Goal: Transaction & Acquisition: Purchase product/service

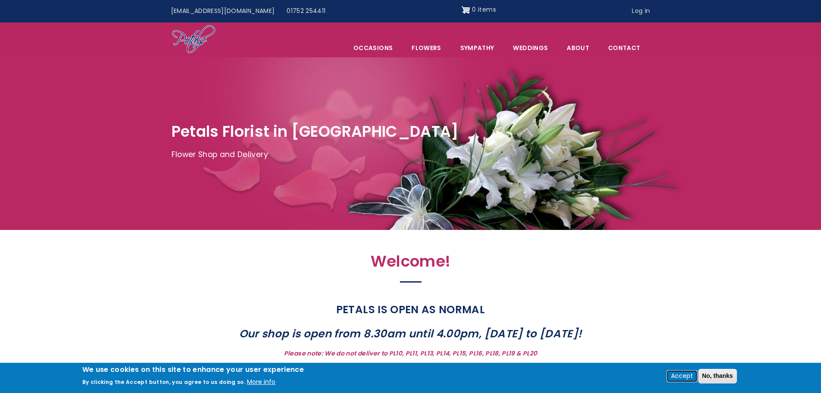
click at [681, 372] on button "Accept" at bounding box center [682, 376] width 29 height 10
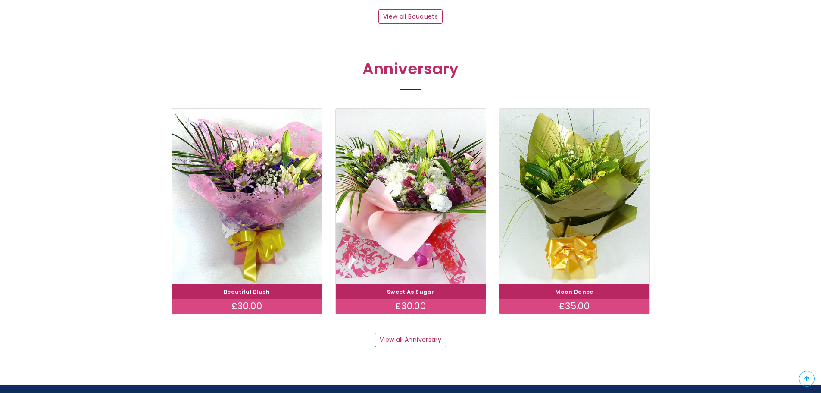
scroll to position [757, 0]
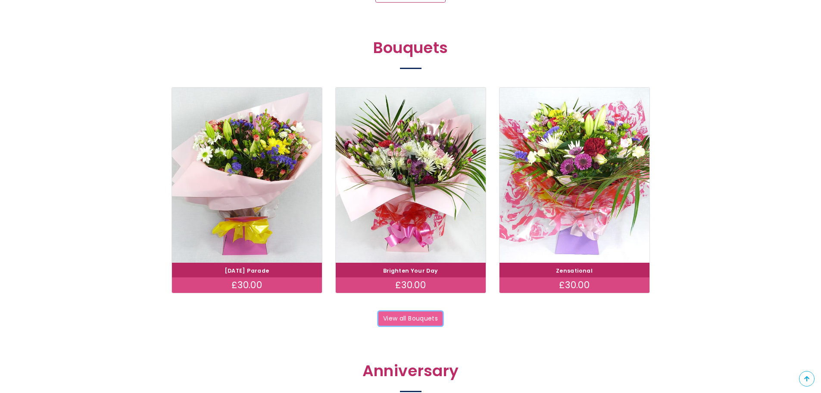
click at [420, 315] on link "View all Bouquets" at bounding box center [410, 318] width 65 height 15
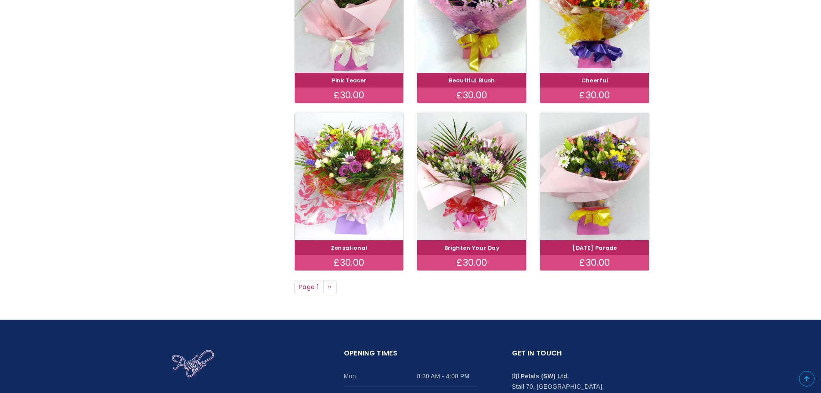
scroll to position [603, 0]
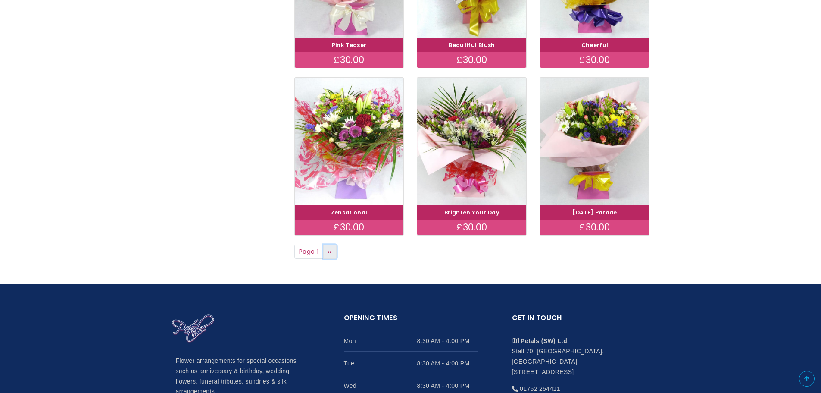
click at [328, 254] on link "Next page ››" at bounding box center [330, 251] width 14 height 15
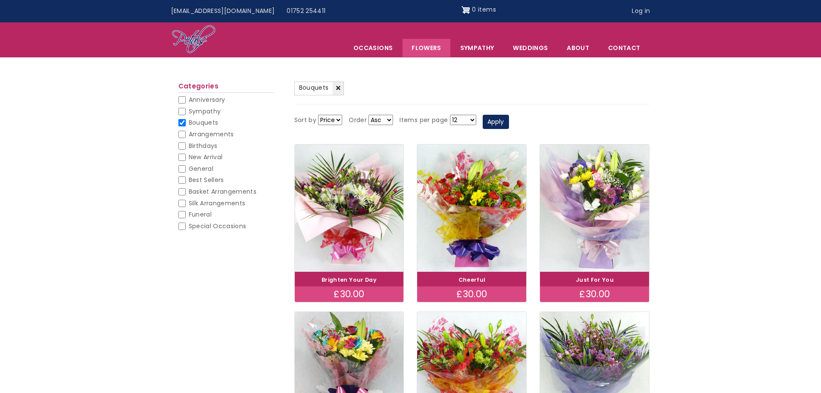
click at [389, 120] on select "Asc Desc" at bounding box center [381, 120] width 25 height 10
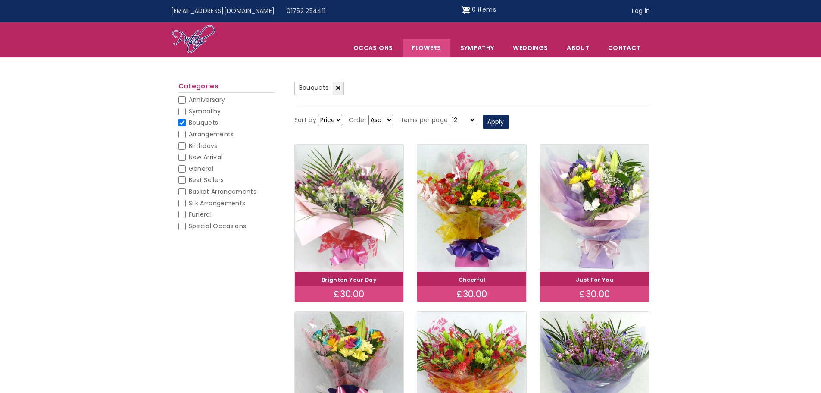
select select "DESC"
click at [369, 115] on select "Asc Desc" at bounding box center [381, 120] width 25 height 10
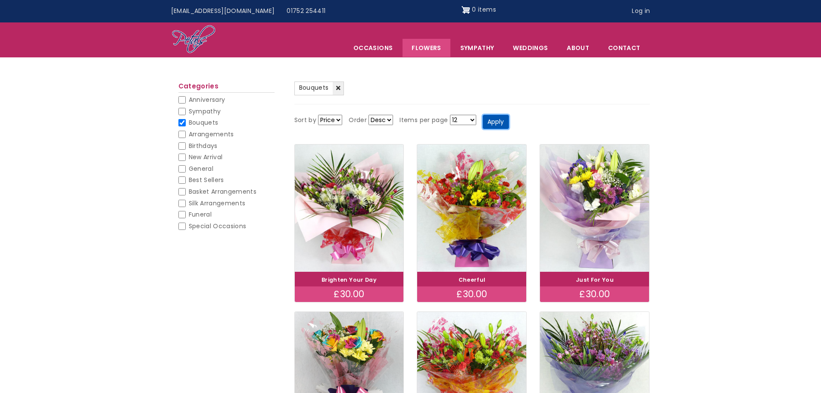
click at [499, 124] on button "Apply" at bounding box center [496, 122] width 26 height 15
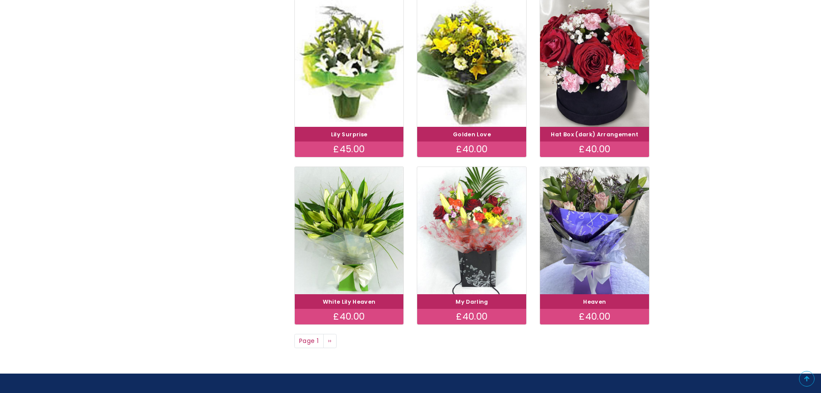
scroll to position [560, 0]
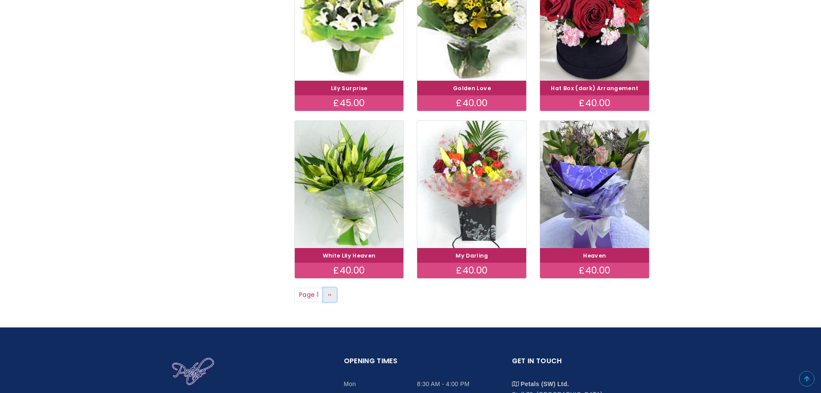
click at [331, 293] on span "››" at bounding box center [330, 294] width 4 height 9
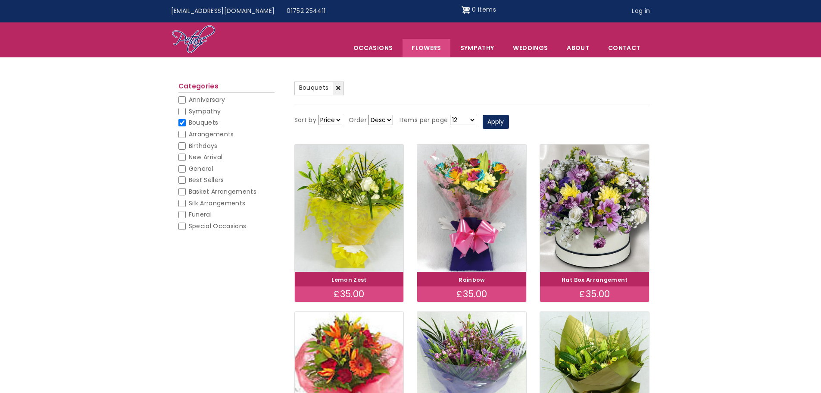
click at [181, 125] on input "Bouquets" at bounding box center [181, 122] width 7 height 7
checkbox input "false"
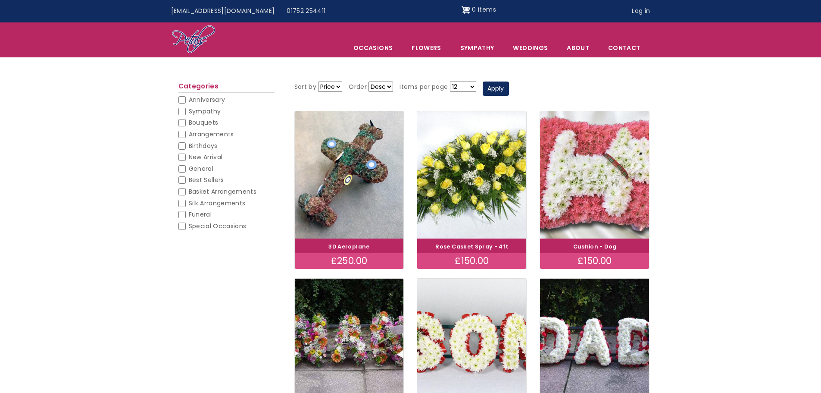
click at [471, 87] on select "12 18 24 30 - All -" at bounding box center [463, 86] width 26 height 10
select select "All"
click at [450, 81] on select "12 18 24 30 - All -" at bounding box center [463, 86] width 26 height 10
click at [494, 91] on button "Apply" at bounding box center [496, 88] width 26 height 15
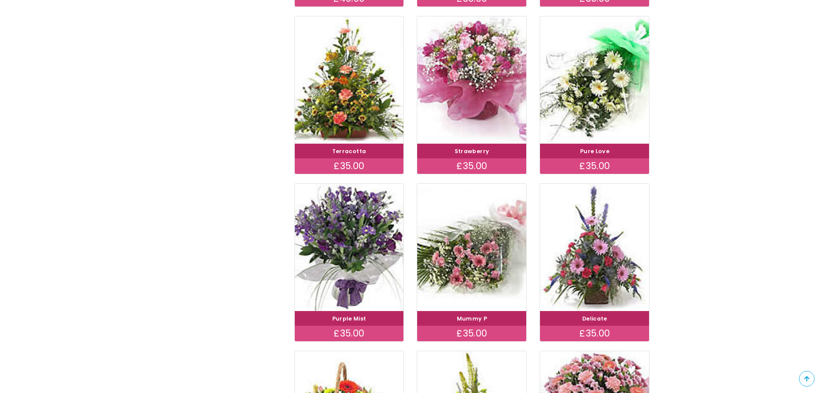
scroll to position [3362, 0]
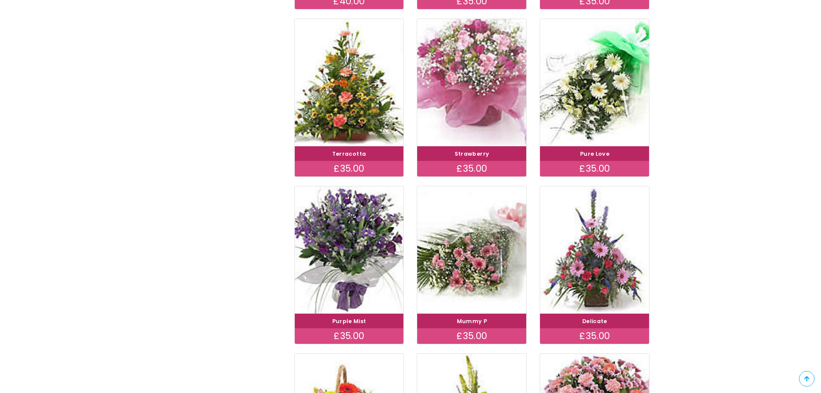
click at [472, 76] on img at bounding box center [472, 83] width 122 height 142
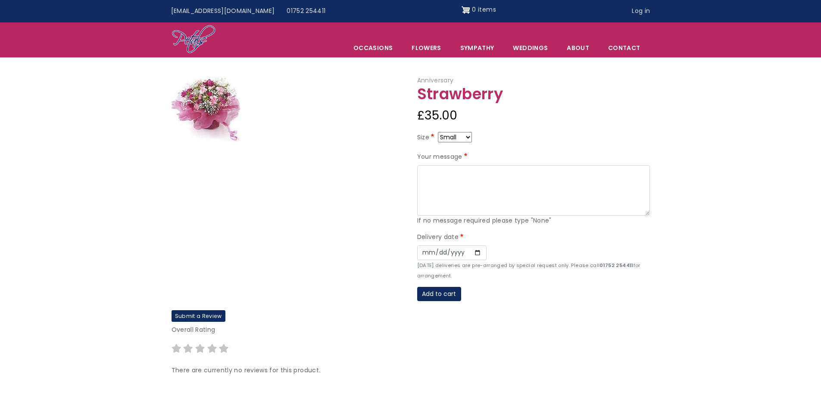
click at [220, 95] on img at bounding box center [206, 109] width 69 height 65
click at [469, 139] on select "Small Medium Large" at bounding box center [455, 137] width 34 height 10
select select "9"
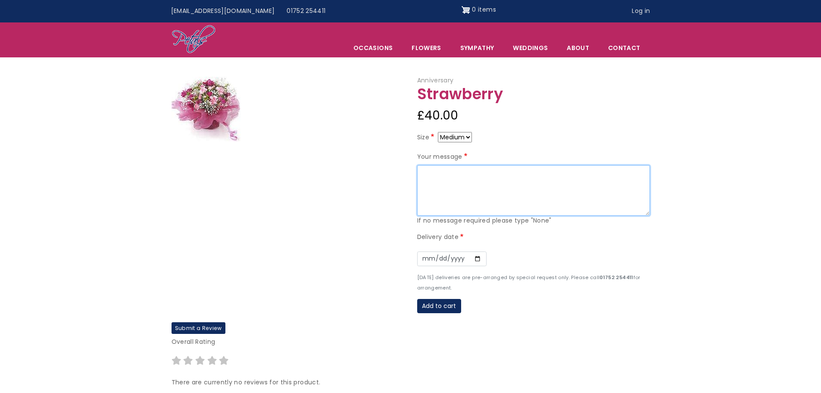
click at [459, 171] on textarea "Your message" at bounding box center [533, 190] width 233 height 51
type textarea "To Mum, Happy Birthday Lots of love, Dominic, Lewis & Holly"
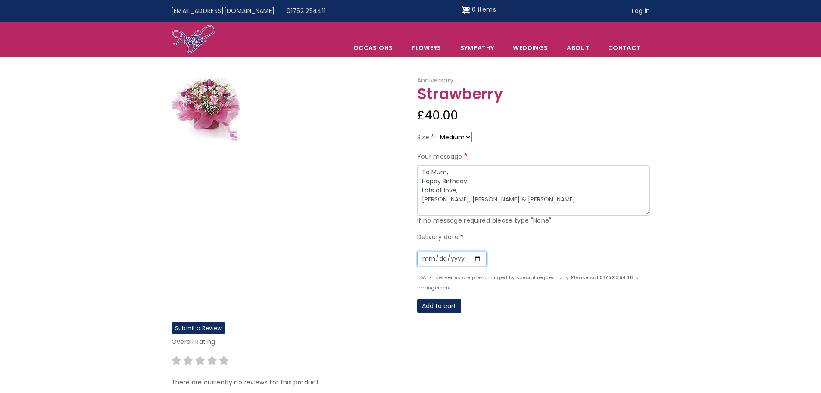
click at [476, 257] on input "Date" at bounding box center [451, 258] width 69 height 15
type input "2025-09-08"
click at [454, 309] on button "Add to cart" at bounding box center [439, 306] width 44 height 15
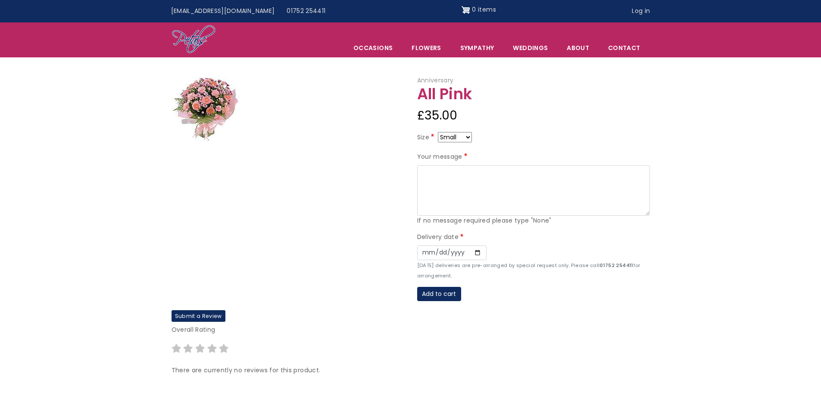
click at [466, 135] on select "Small Medium Large" at bounding box center [455, 137] width 34 height 10
select select "9"
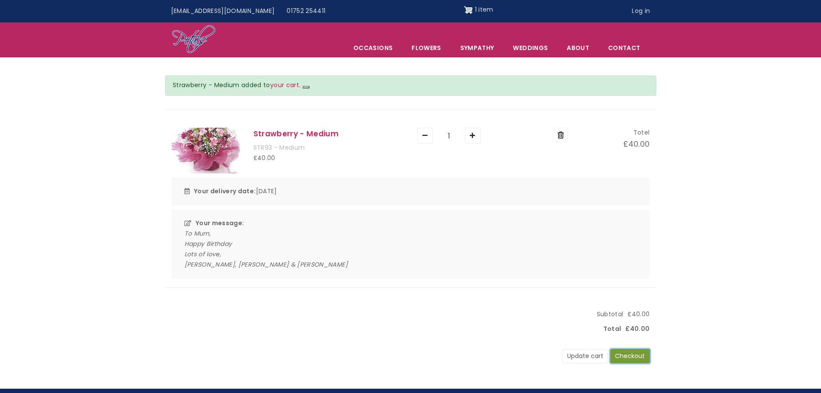
click at [636, 356] on button "Checkout" at bounding box center [630, 356] width 40 height 15
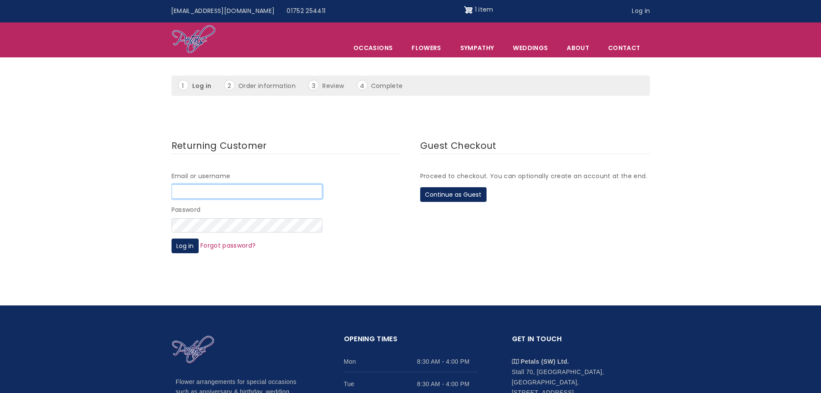
click at [290, 194] on input "Email or username" at bounding box center [247, 191] width 151 height 15
click at [424, 195] on button "Continue as Guest" at bounding box center [453, 194] width 66 height 15
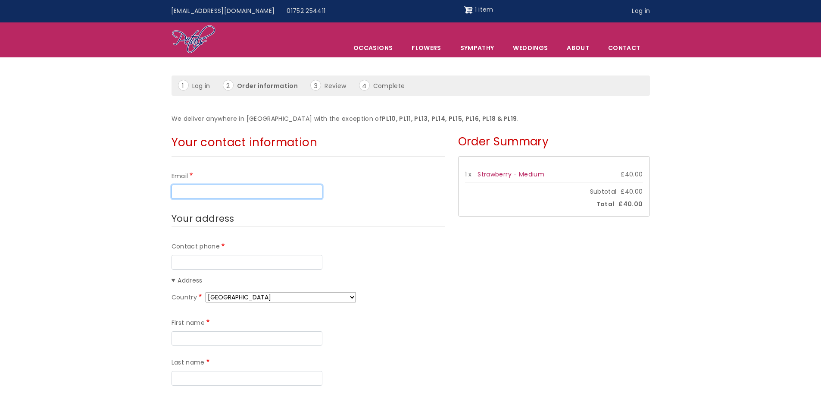
click at [236, 184] on input "Email" at bounding box center [247, 191] width 151 height 15
type input "lewisparnell85@gmail.com"
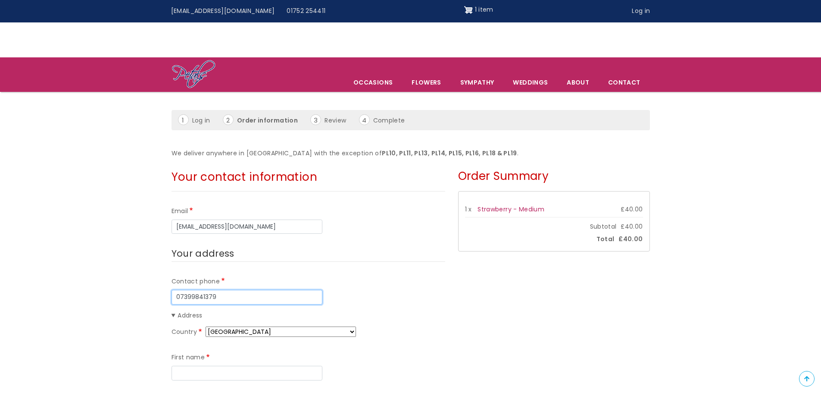
scroll to position [86, 0]
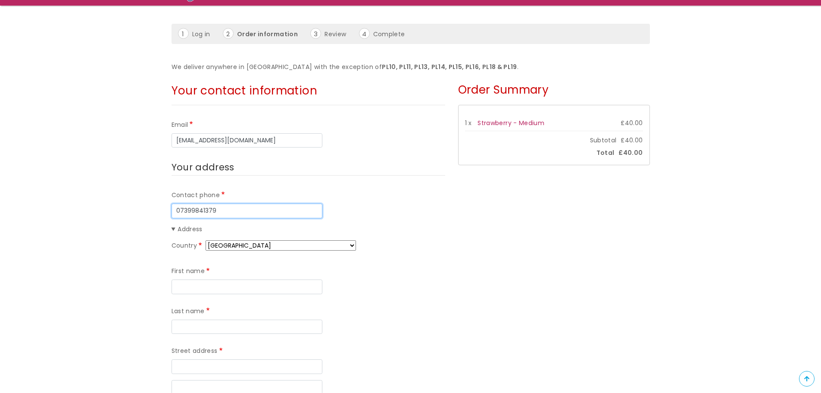
type input "07399841379"
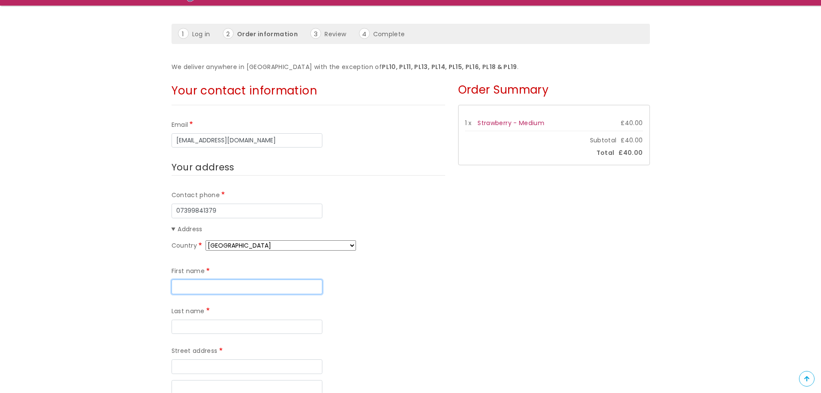
drag, startPoint x: 213, startPoint y: 288, endPoint x: 330, endPoint y: 282, distance: 117.0
click at [215, 288] on input "First name" at bounding box center [247, 286] width 151 height 15
type input "Lewis"
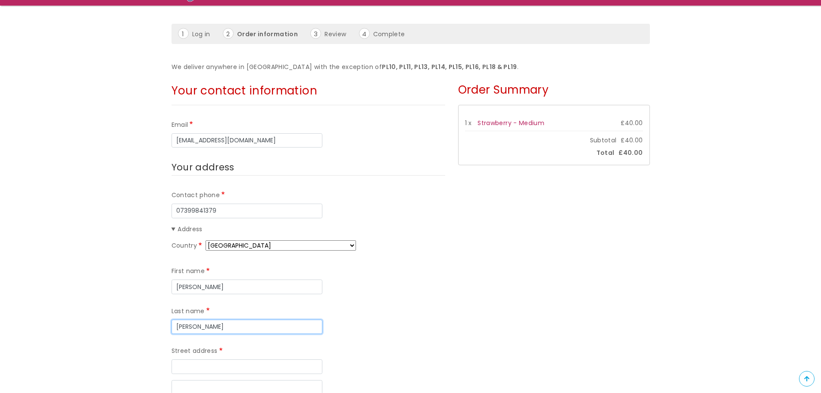
type input "Parnell"
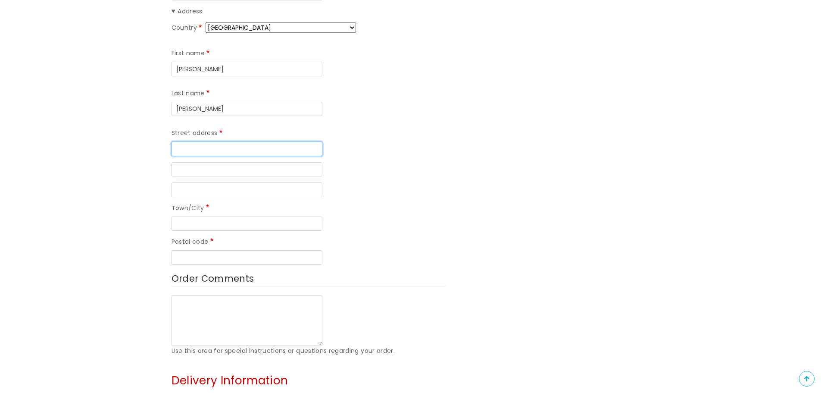
scroll to position [216, 0]
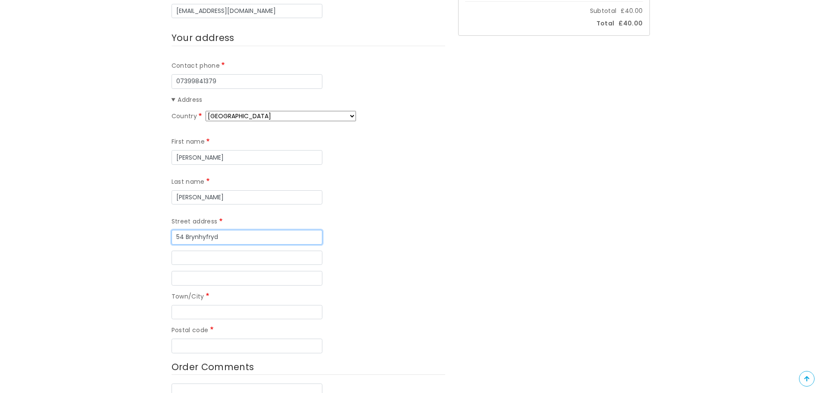
type input "54 Brynhyfryd"
type input "Aberdare"
type input "CF44 6LG"
click at [223, 250] on input "Street address line 2" at bounding box center [247, 257] width 151 height 15
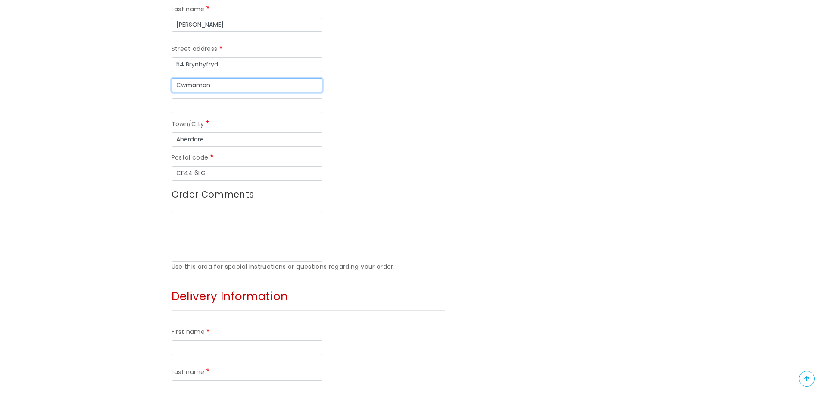
scroll to position [474, 0]
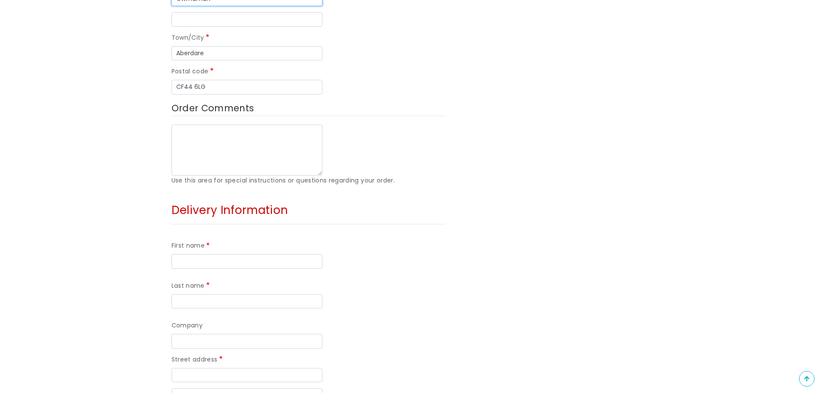
type input "Cwmaman"
click at [237, 254] on input "First name" at bounding box center [247, 261] width 151 height 15
type input "Anna"
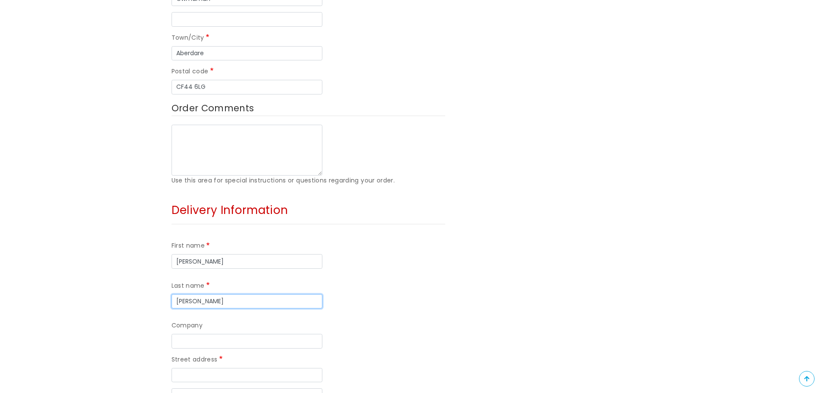
type input "Parnell"
type input "39 Lynher Drive"
type input "Saltash"
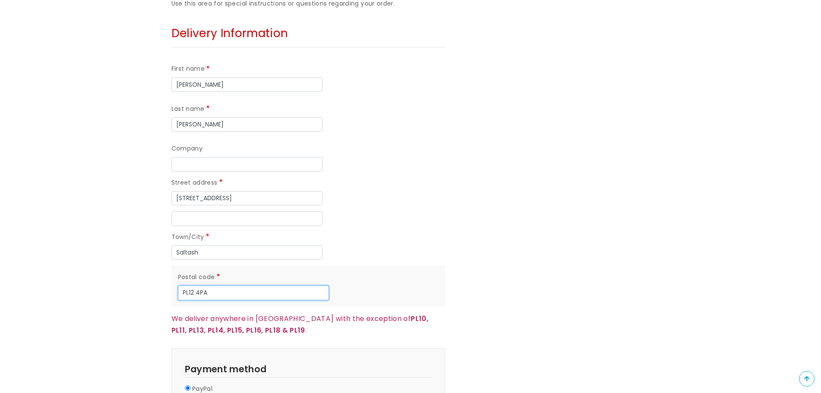
scroll to position [694, 0]
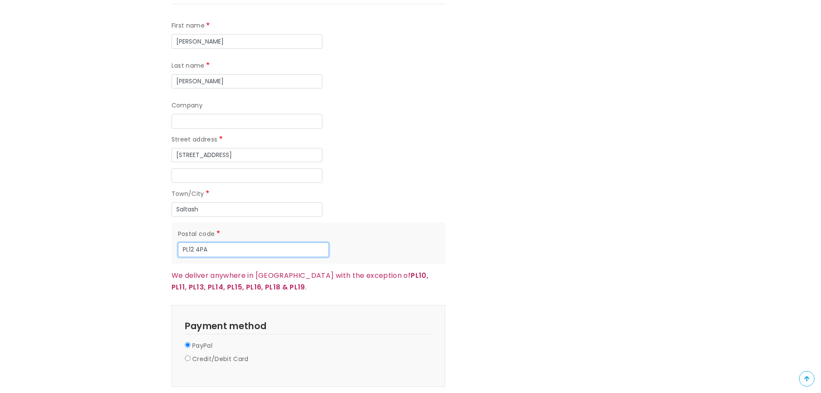
type input "PL12 4PA"
click at [234, 354] on label "Credit/Debit Card" at bounding box center [220, 359] width 56 height 10
click at [191, 355] on input "Credit/Debit Card" at bounding box center [188, 358] width 6 height 6
radio input "true"
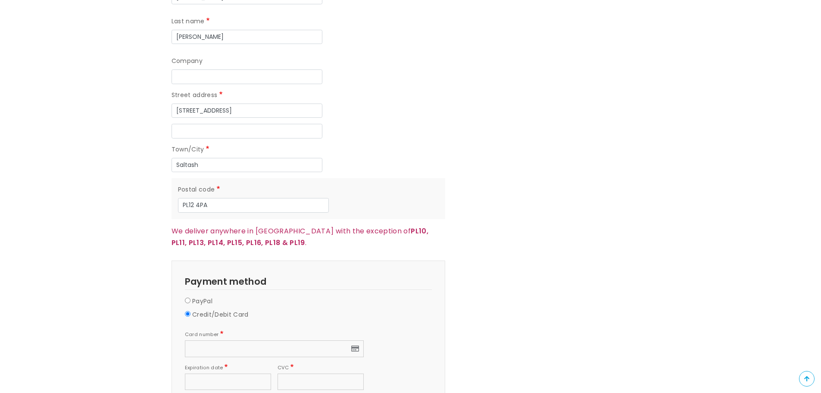
scroll to position [780, 0]
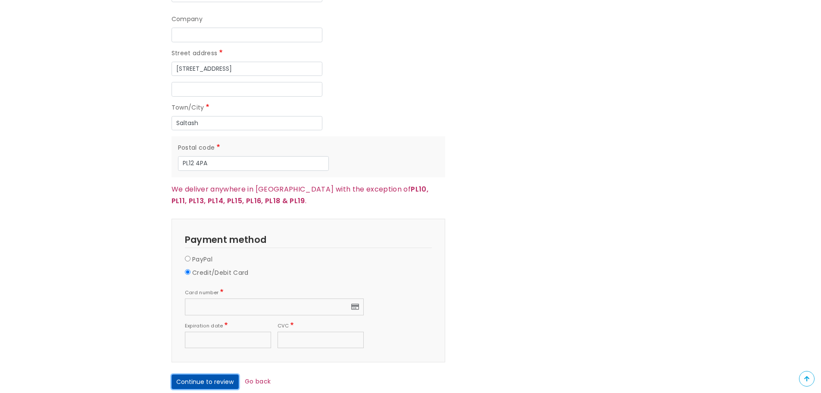
click at [222, 374] on button "Continue to review" at bounding box center [205, 381] width 67 height 15
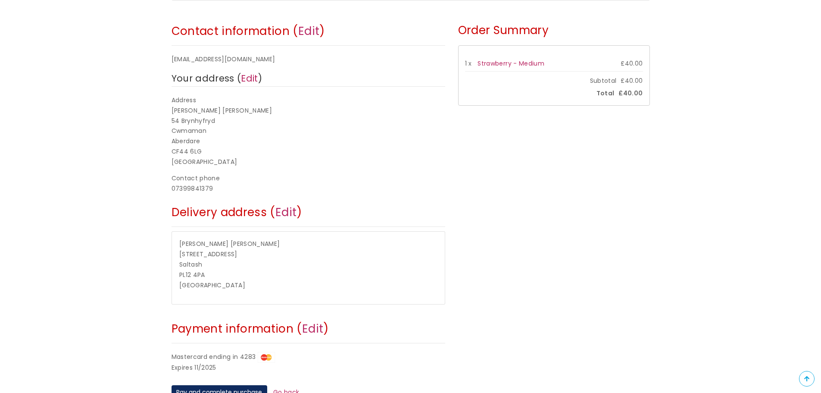
scroll to position [172, 0]
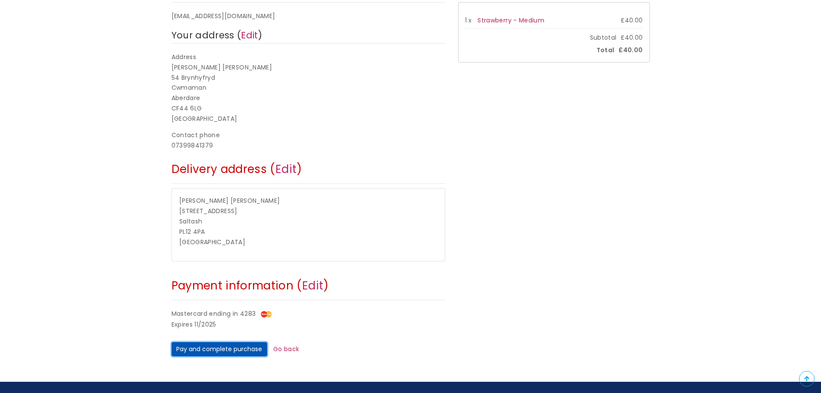
click at [241, 350] on button "Pay and complete purchase" at bounding box center [220, 349] width 96 height 15
